Goal: Information Seeking & Learning: Learn about a topic

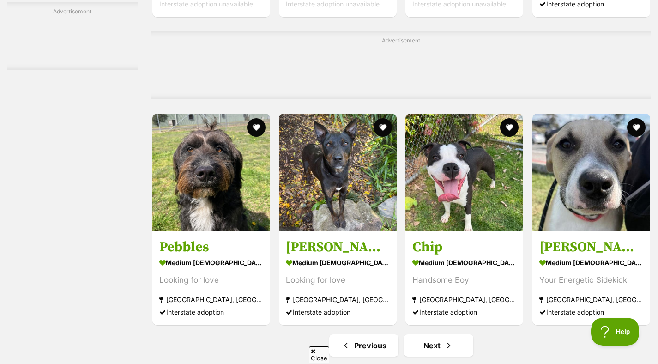
scroll to position [4072, 0]
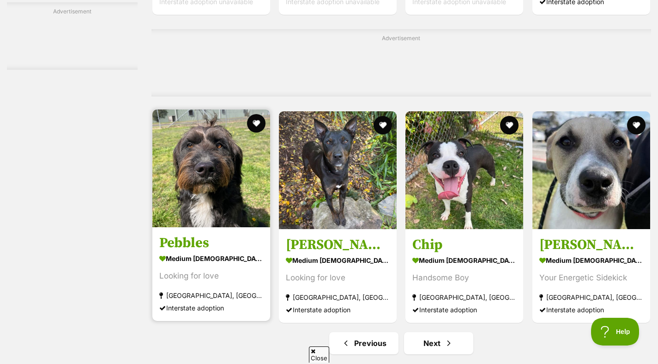
click at [234, 211] on img at bounding box center [211, 168] width 118 height 118
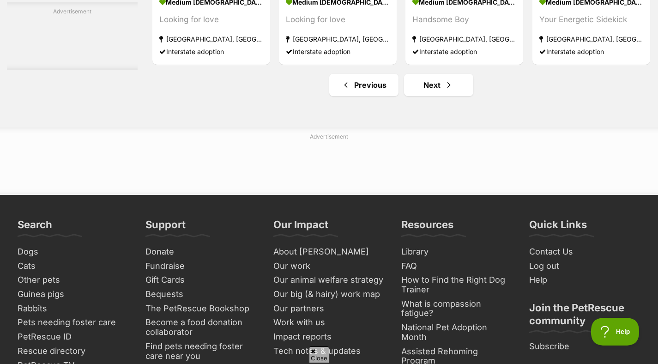
scroll to position [4335, 0]
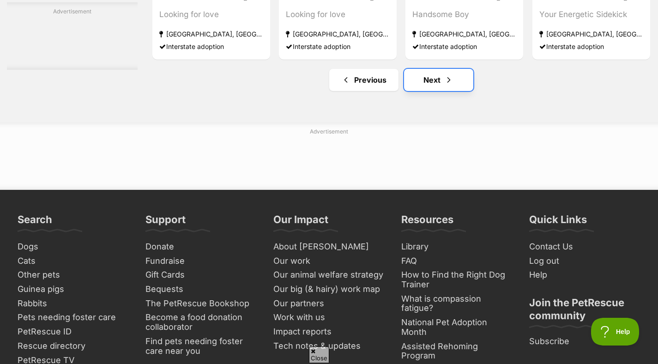
click at [423, 91] on link "Next" at bounding box center [438, 80] width 69 height 22
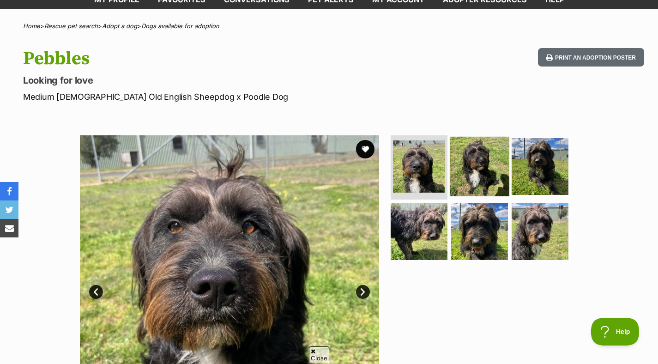
click at [467, 169] on img at bounding box center [480, 166] width 60 height 60
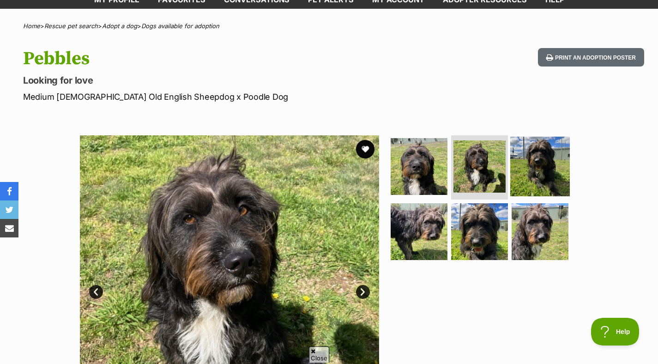
click at [528, 168] on img at bounding box center [540, 166] width 60 height 60
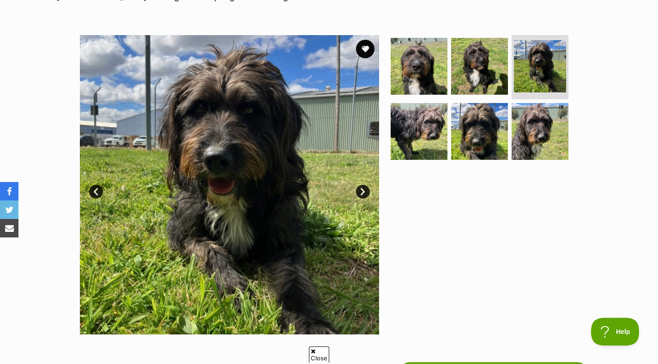
scroll to position [170, 0]
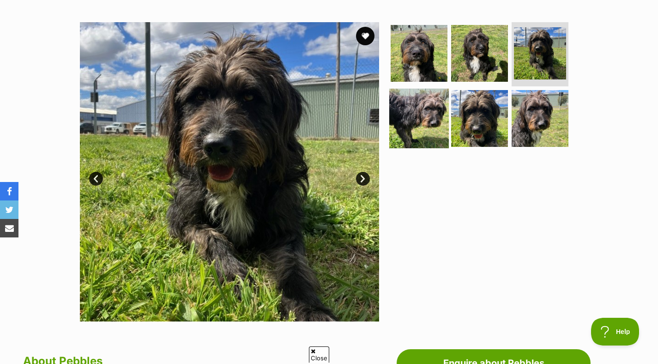
click at [416, 123] on img at bounding box center [419, 119] width 60 height 60
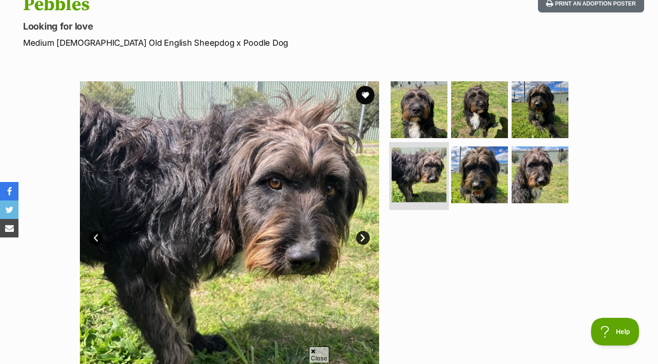
scroll to position [95, 0]
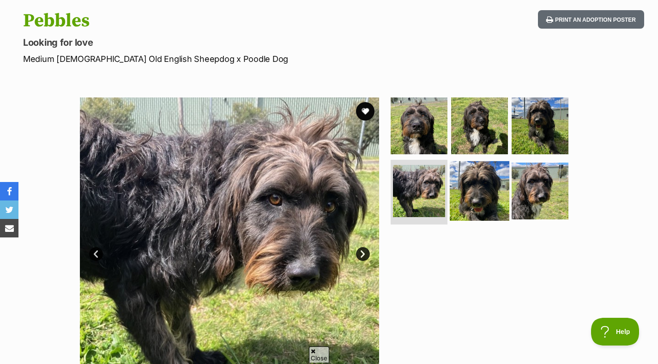
click at [470, 177] on img at bounding box center [480, 191] width 60 height 60
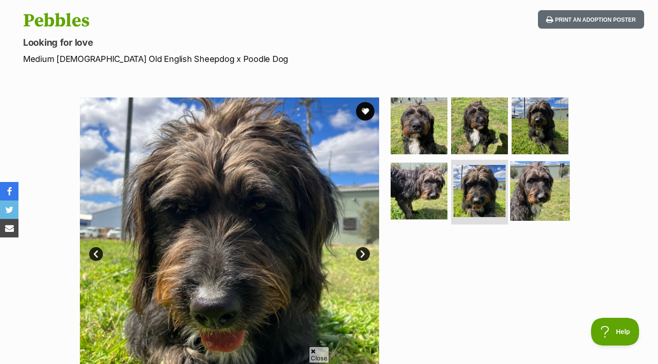
click at [524, 194] on img at bounding box center [540, 191] width 60 height 60
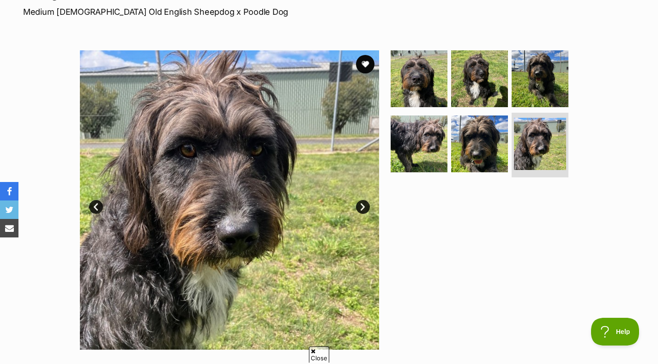
scroll to position [137, 0]
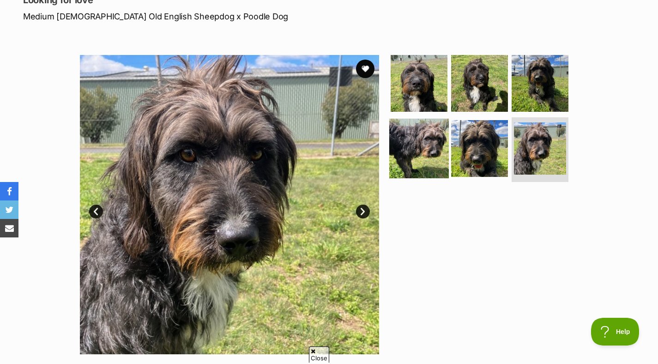
click at [425, 145] on img at bounding box center [419, 149] width 60 height 60
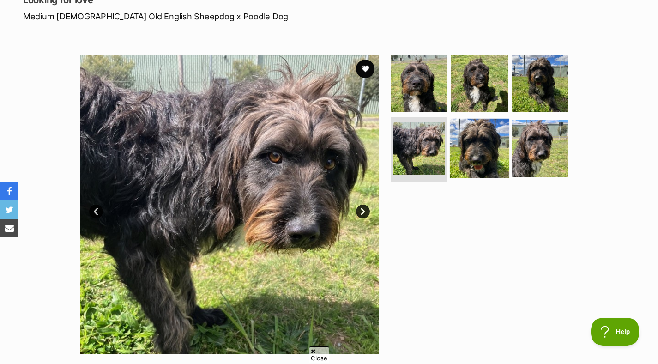
click at [489, 145] on img at bounding box center [480, 149] width 60 height 60
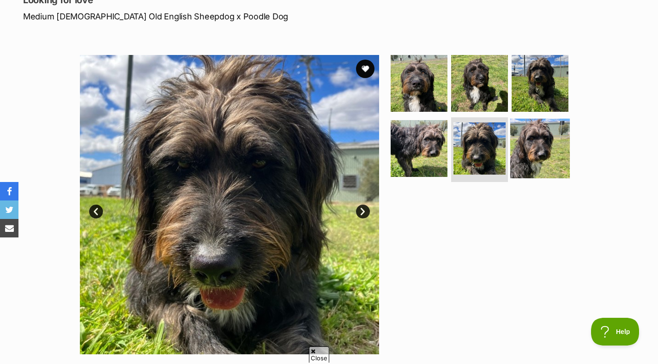
click at [539, 145] on img at bounding box center [540, 149] width 60 height 60
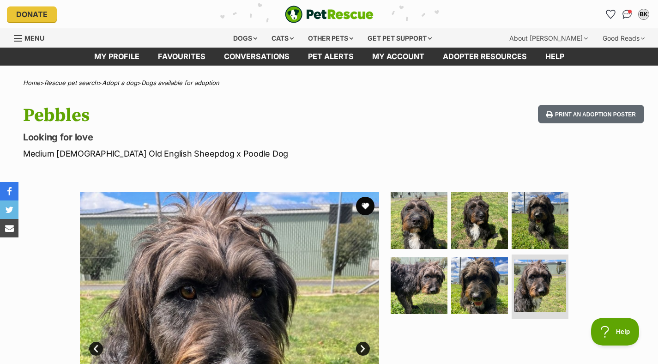
scroll to position [0, 0]
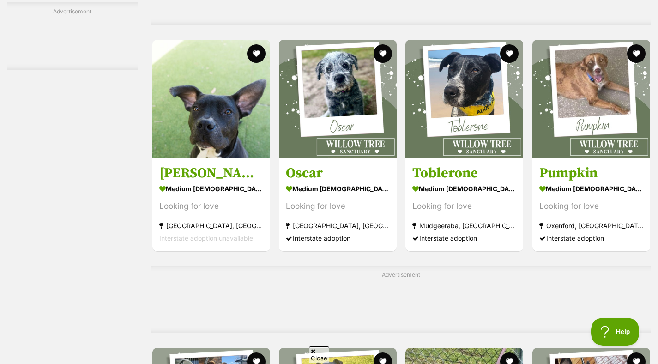
scroll to position [1694, 0]
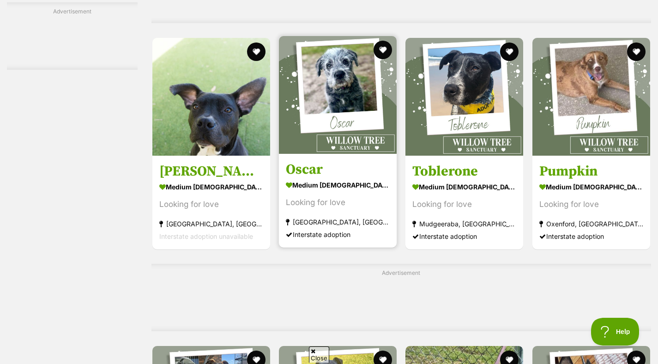
click at [336, 123] on img at bounding box center [338, 95] width 118 height 118
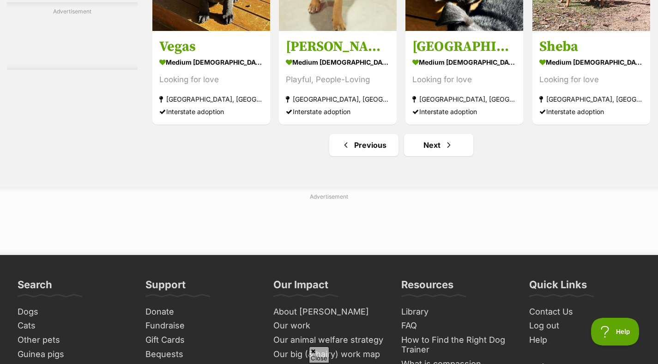
scroll to position [4329, 0]
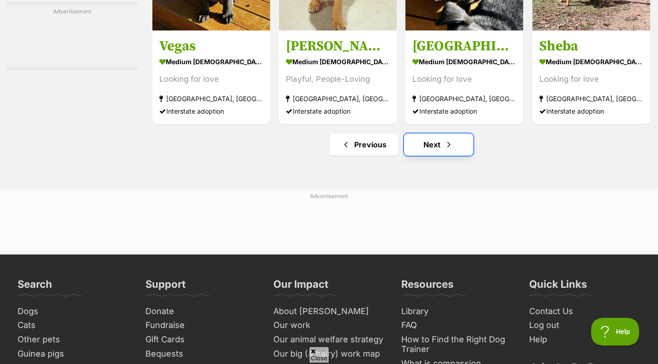
click at [437, 156] on link "Next" at bounding box center [438, 144] width 69 height 22
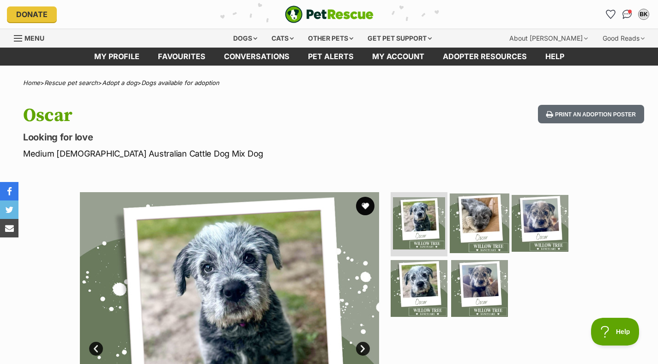
click at [473, 216] on img at bounding box center [480, 223] width 60 height 60
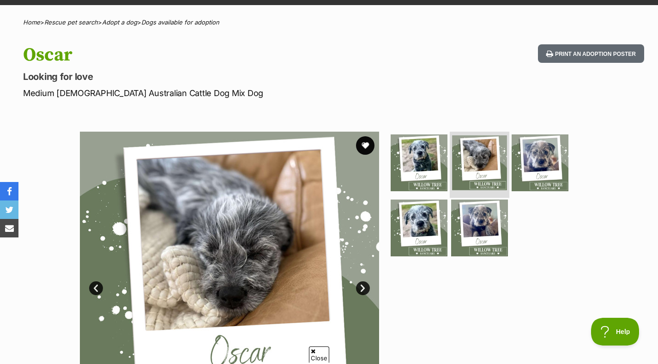
scroll to position [76, 0]
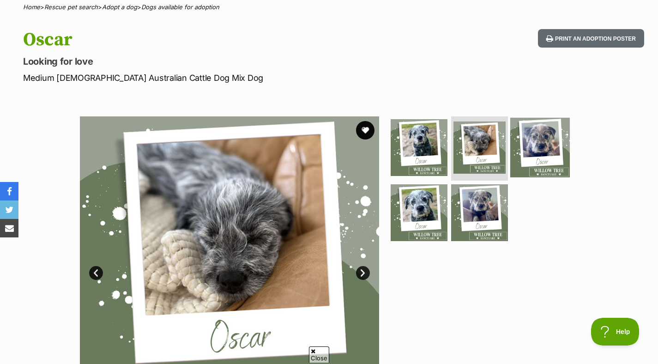
click at [538, 154] on img at bounding box center [540, 147] width 60 height 60
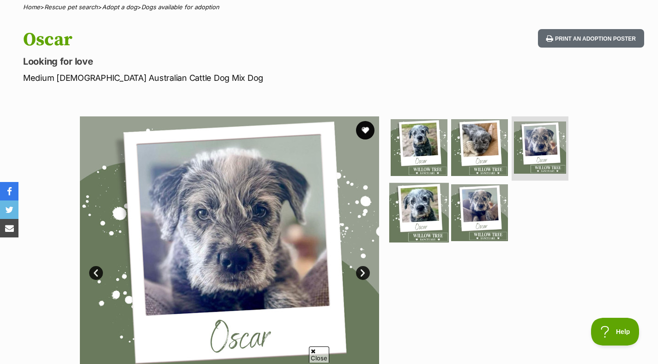
click at [426, 201] on img at bounding box center [419, 213] width 60 height 60
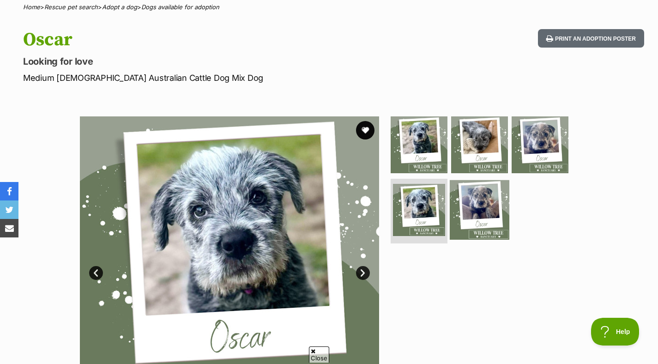
click at [476, 208] on img at bounding box center [480, 210] width 60 height 60
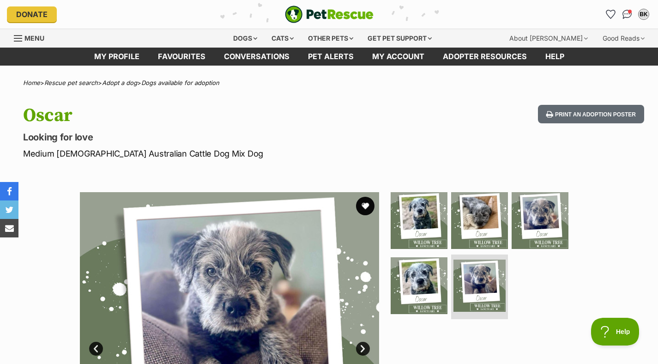
scroll to position [0, 0]
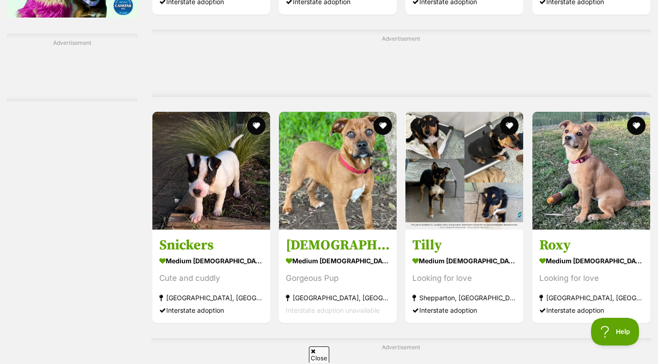
scroll to position [1564, 0]
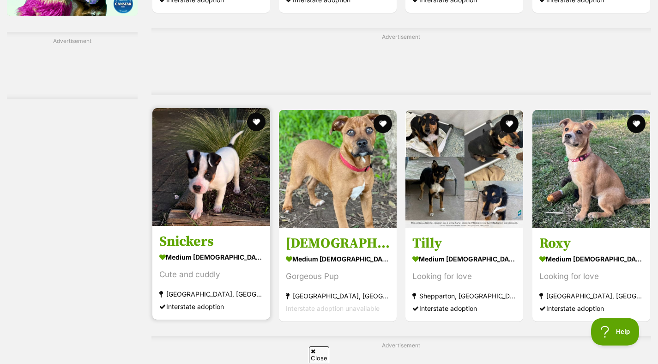
click at [222, 183] on img at bounding box center [211, 167] width 118 height 118
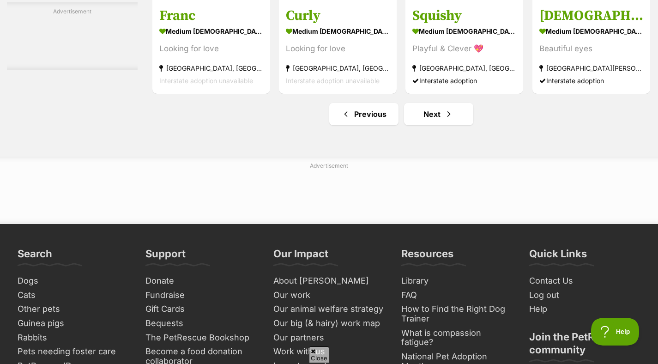
scroll to position [4309, 0]
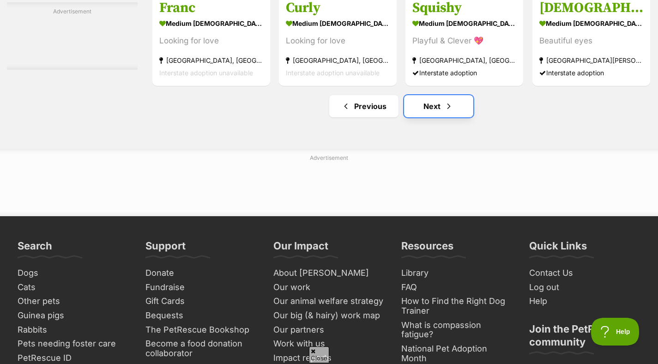
click at [431, 117] on link "Next" at bounding box center [438, 106] width 69 height 22
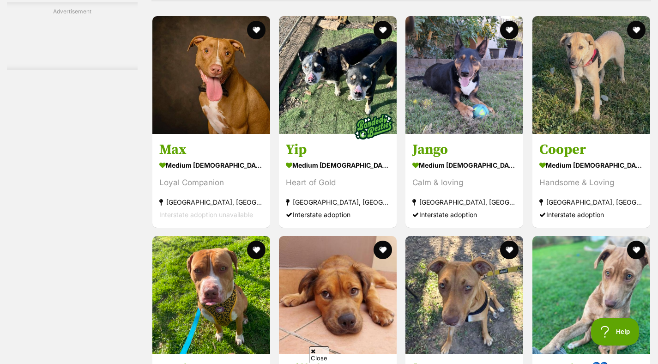
scroll to position [2054, 0]
